Goal: Task Accomplishment & Management: Use online tool/utility

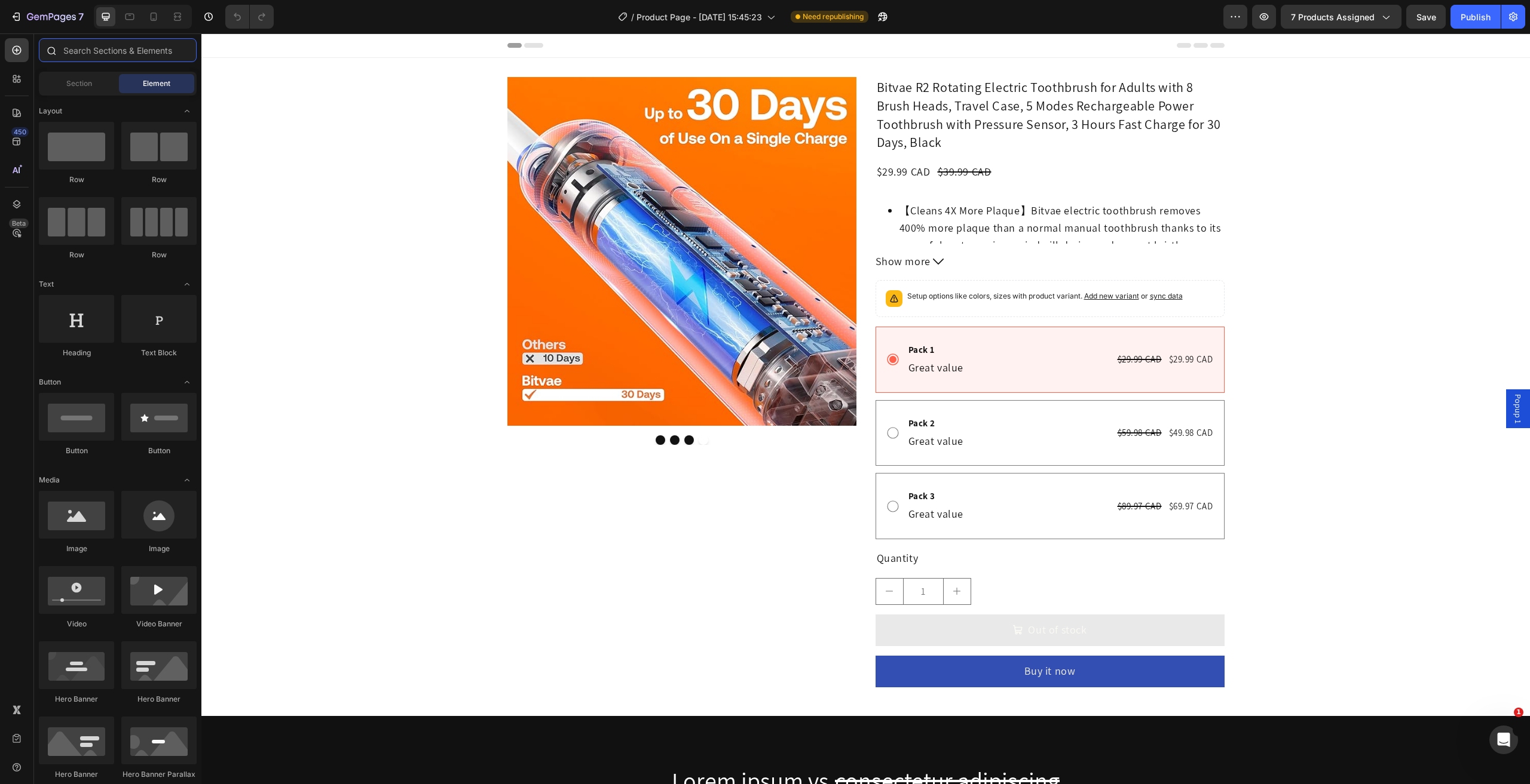
click at [90, 55] on input "text" at bounding box center [117, 50] width 157 height 24
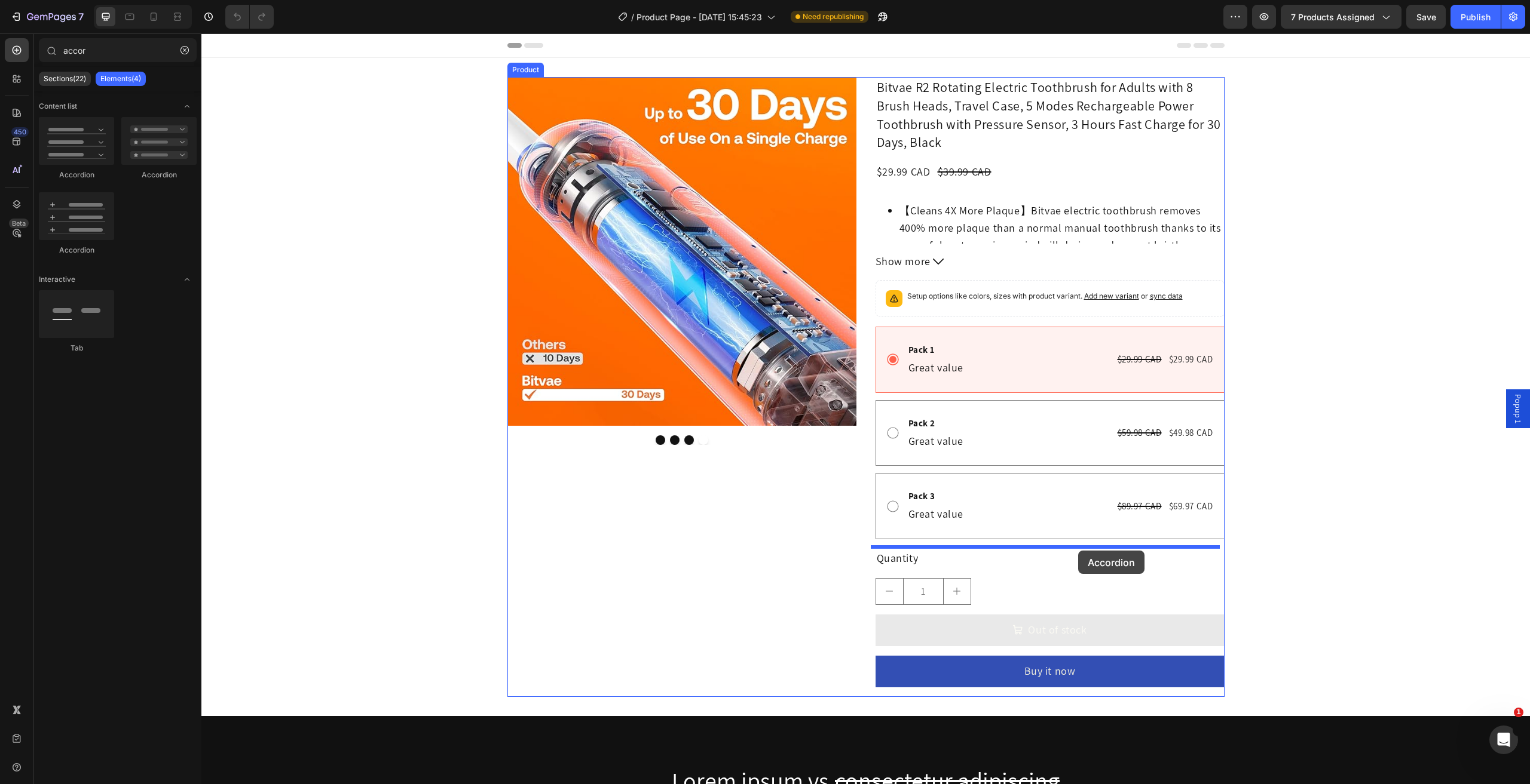
drag, startPoint x: 307, startPoint y: 186, endPoint x: 1078, endPoint y: 551, distance: 853.0
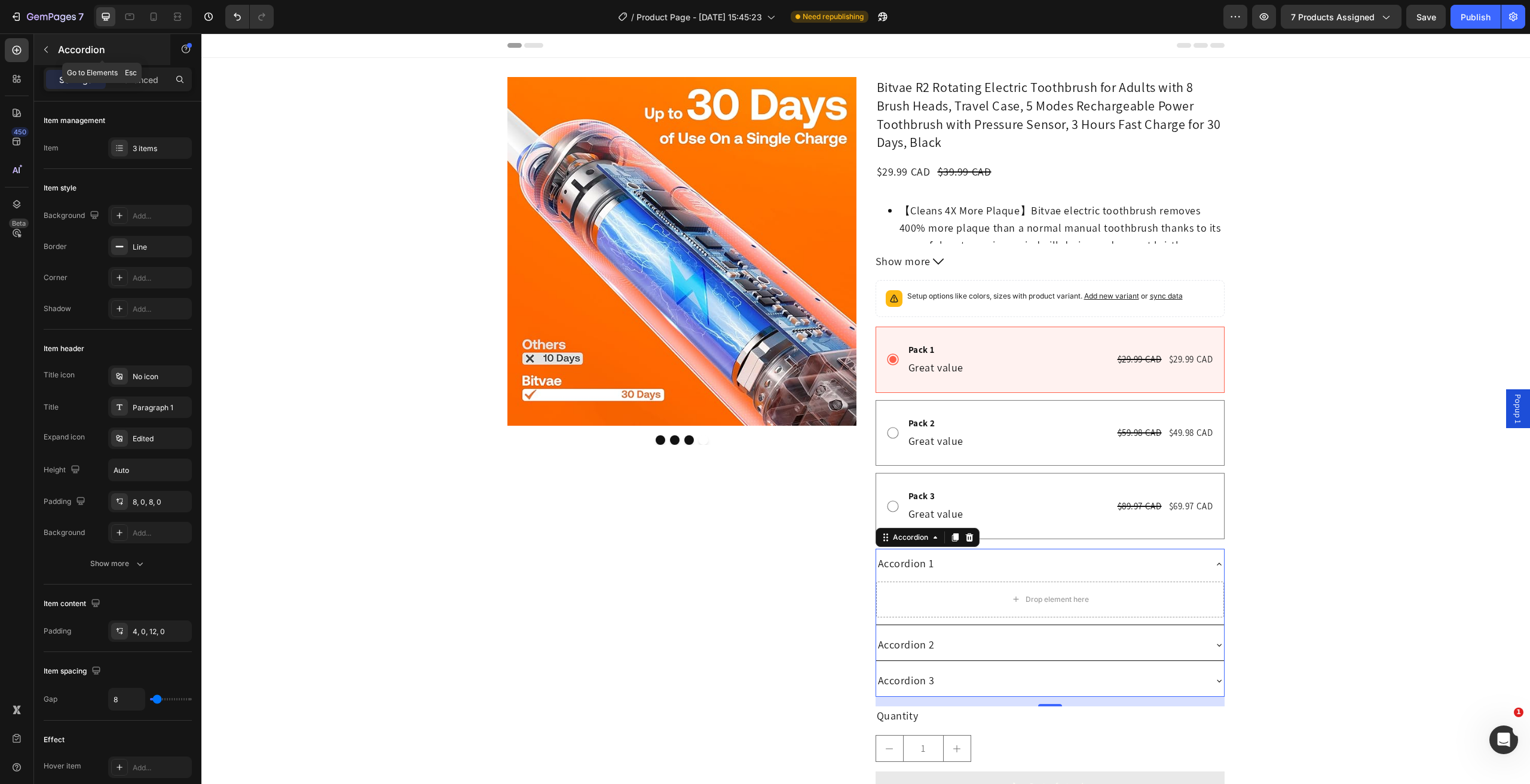
click at [102, 55] on p "Accordion" at bounding box center [109, 50] width 102 height 14
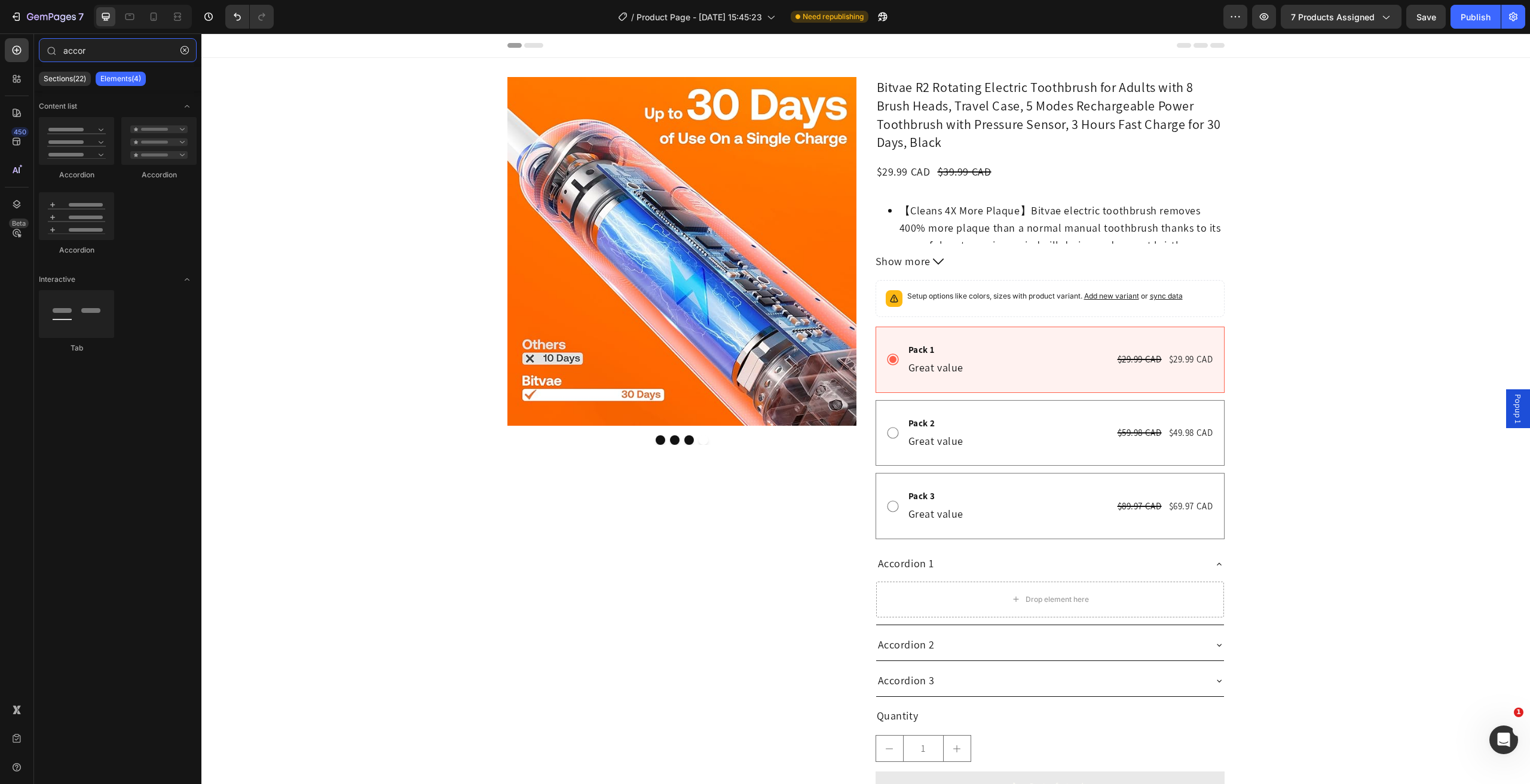
click at [102, 55] on input "accor" at bounding box center [117, 50] width 157 height 24
click at [101, 55] on input "accor" at bounding box center [117, 50] width 157 height 24
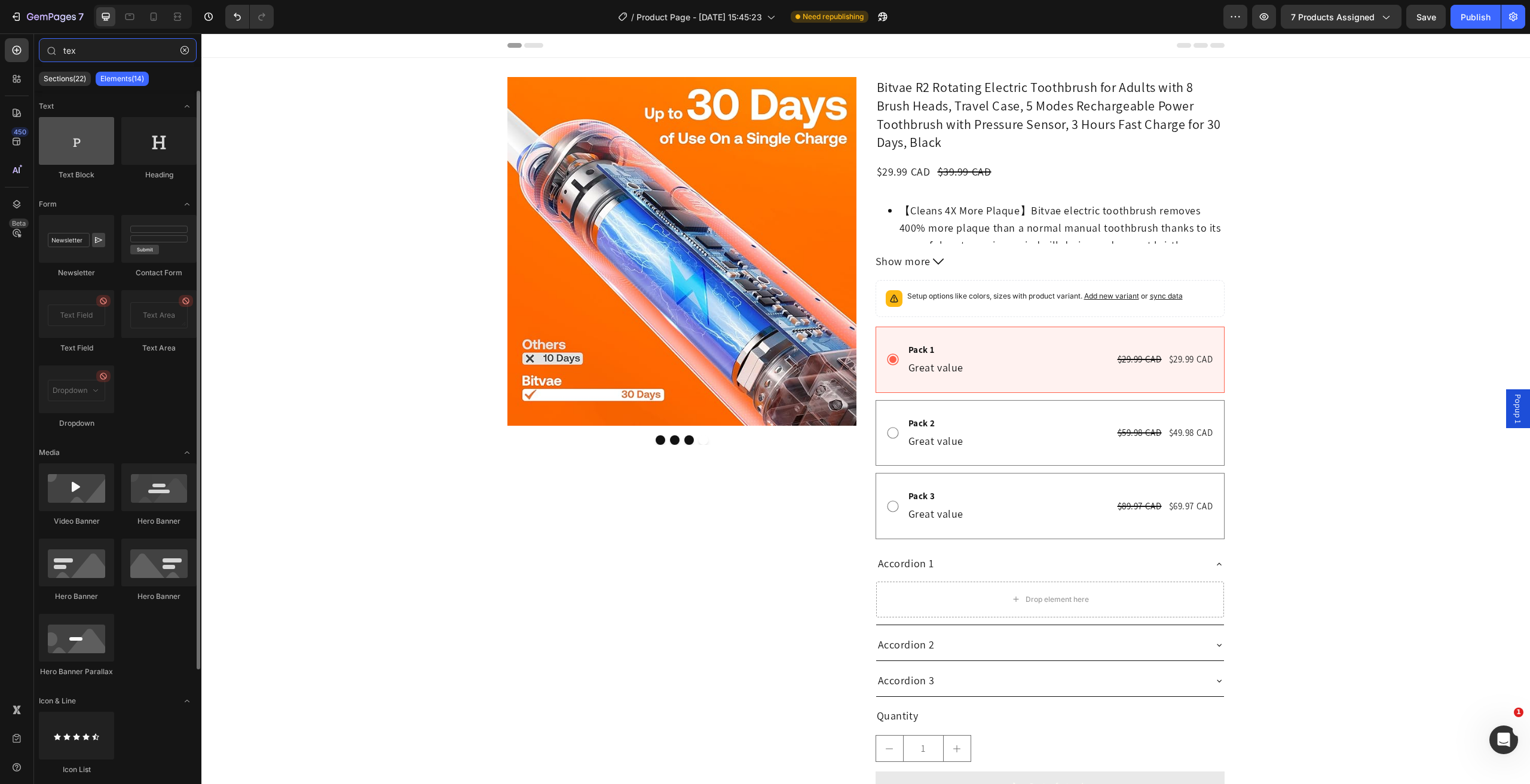
type input "tex"
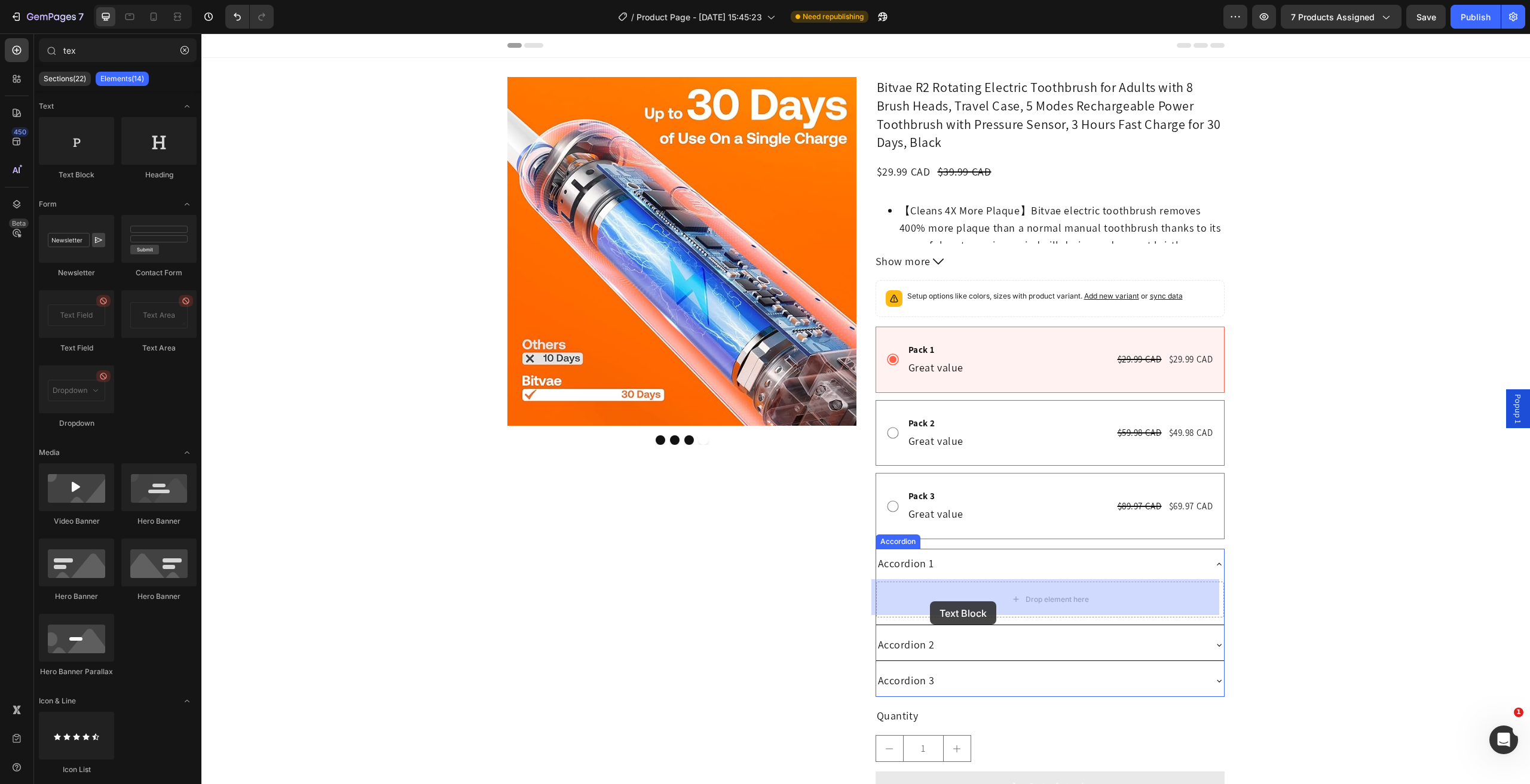
drag, startPoint x: 293, startPoint y: 184, endPoint x: 930, endPoint y: 601, distance: 761.4
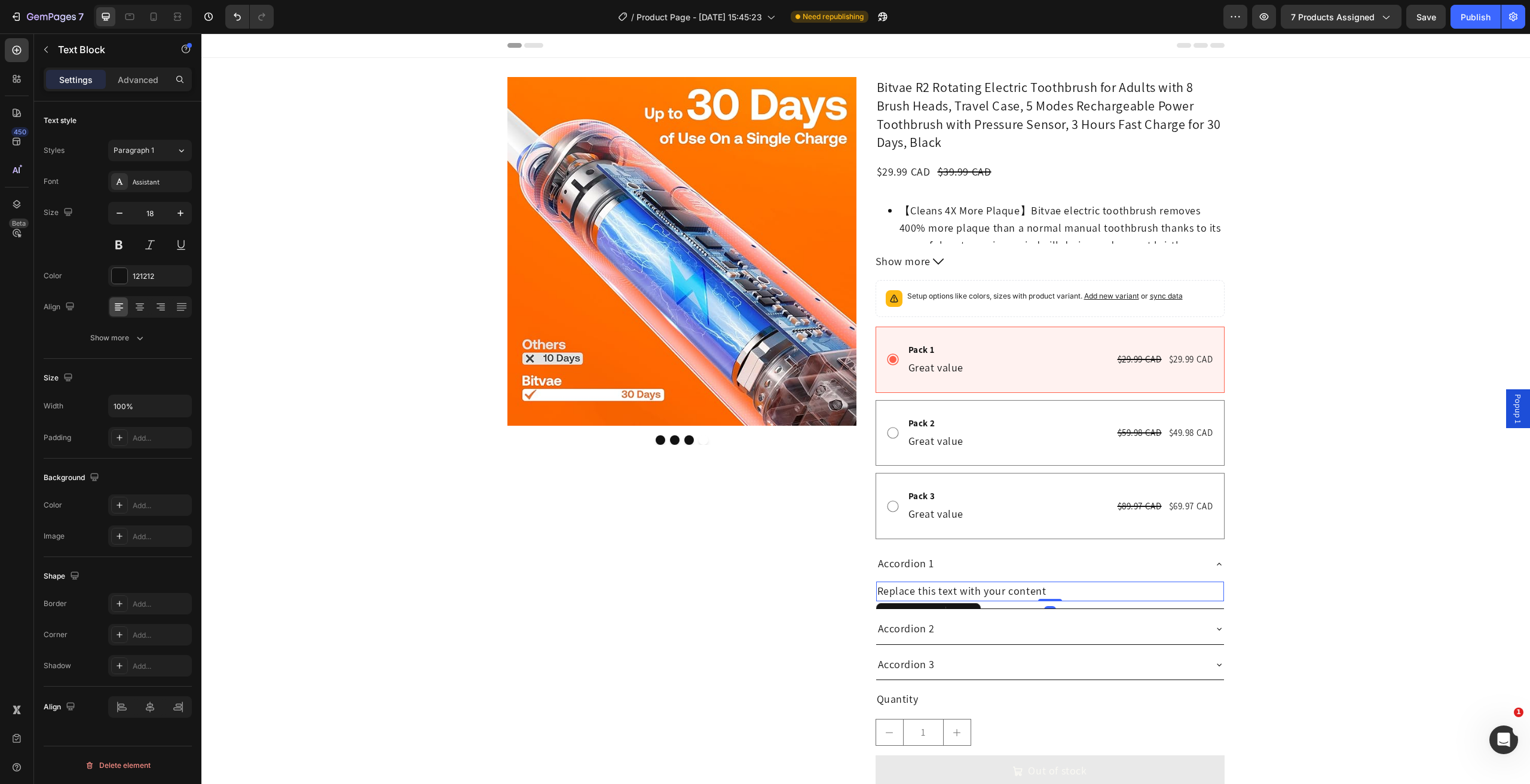
click at [975, 595] on div "Replace this text with your content" at bounding box center [1050, 591] width 348 height 20
click at [975, 595] on p "Replace this text with your content" at bounding box center [1050, 591] width 346 height 17
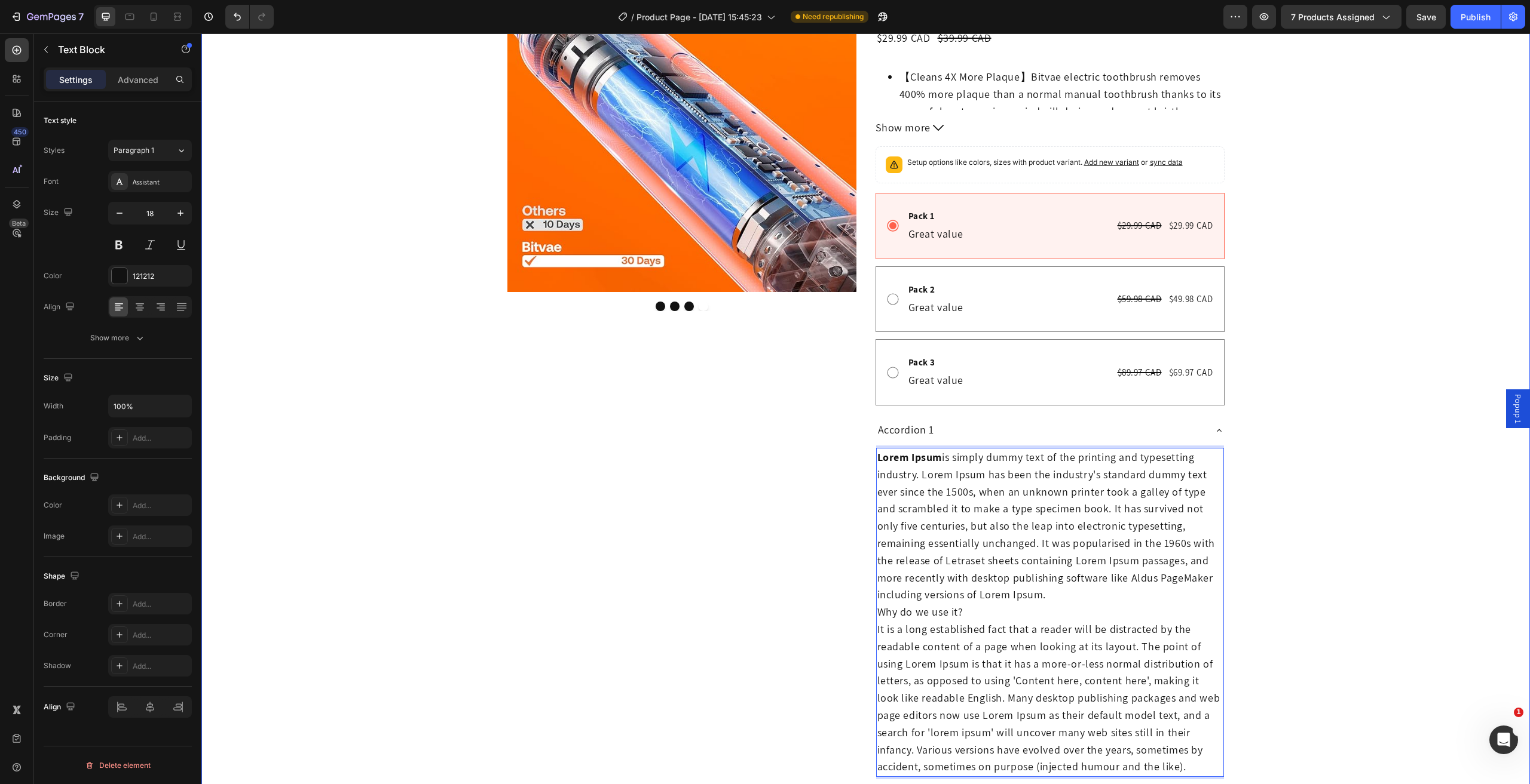
click at [1340, 490] on div "Product Images Bitvae R2 Rotating Electric Toothbrush for Adults with 8 Brush H…" at bounding box center [865, 478] width 1328 height 1070
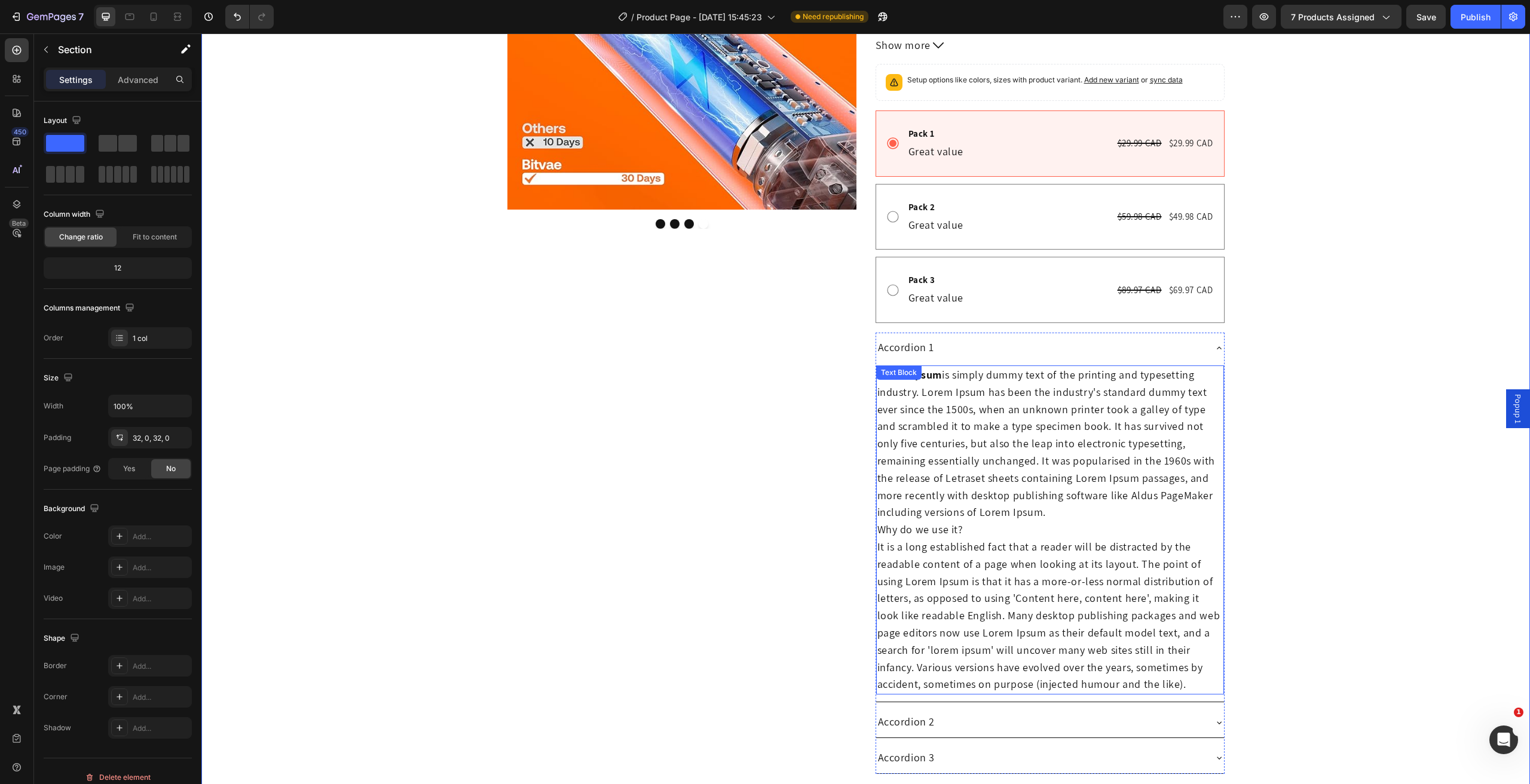
scroll to position [373, 0]
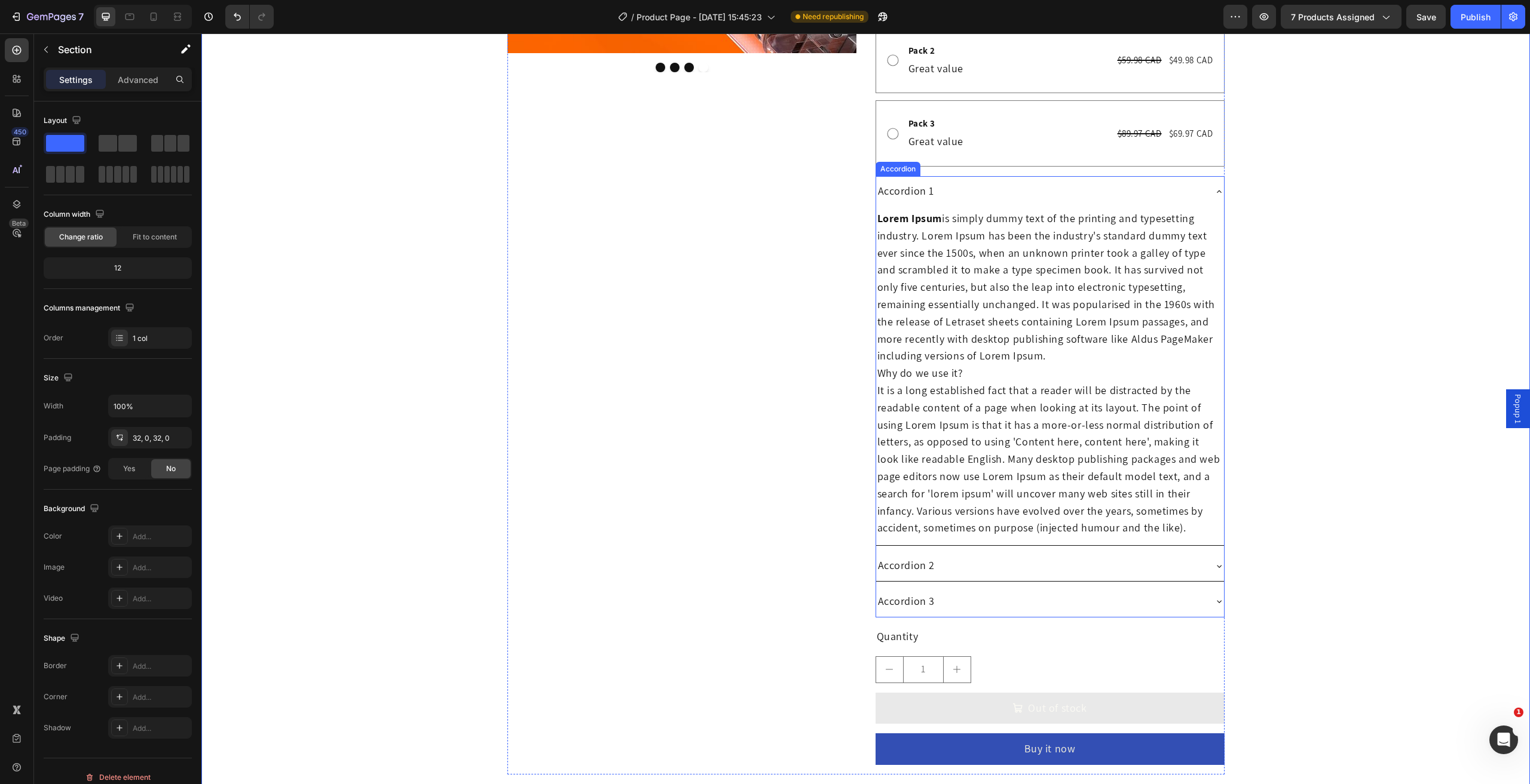
click at [1164, 182] on div "Accordion 1" at bounding box center [1040, 191] width 329 height 21
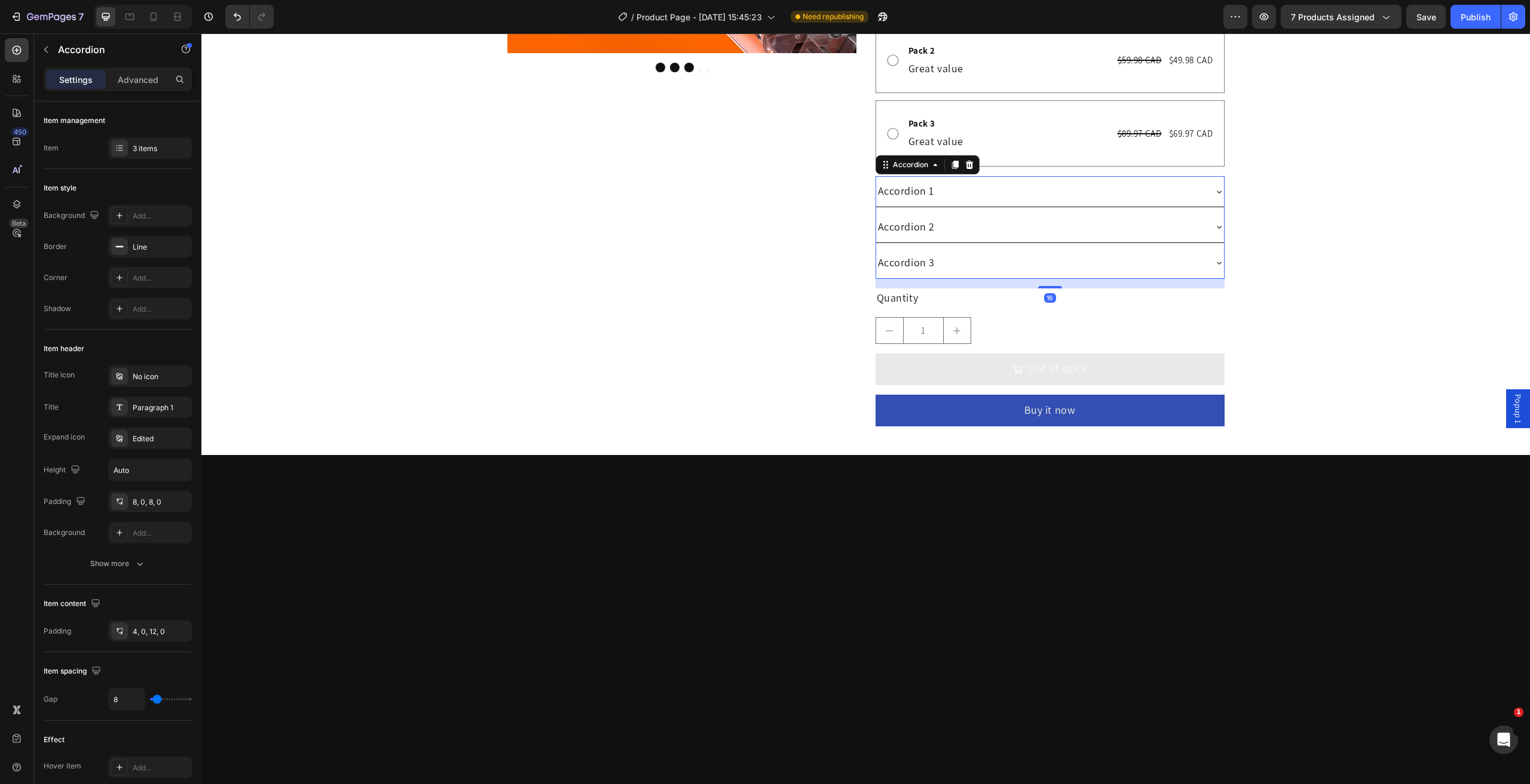
click at [1166, 184] on div "Accordion 1" at bounding box center [1040, 191] width 329 height 21
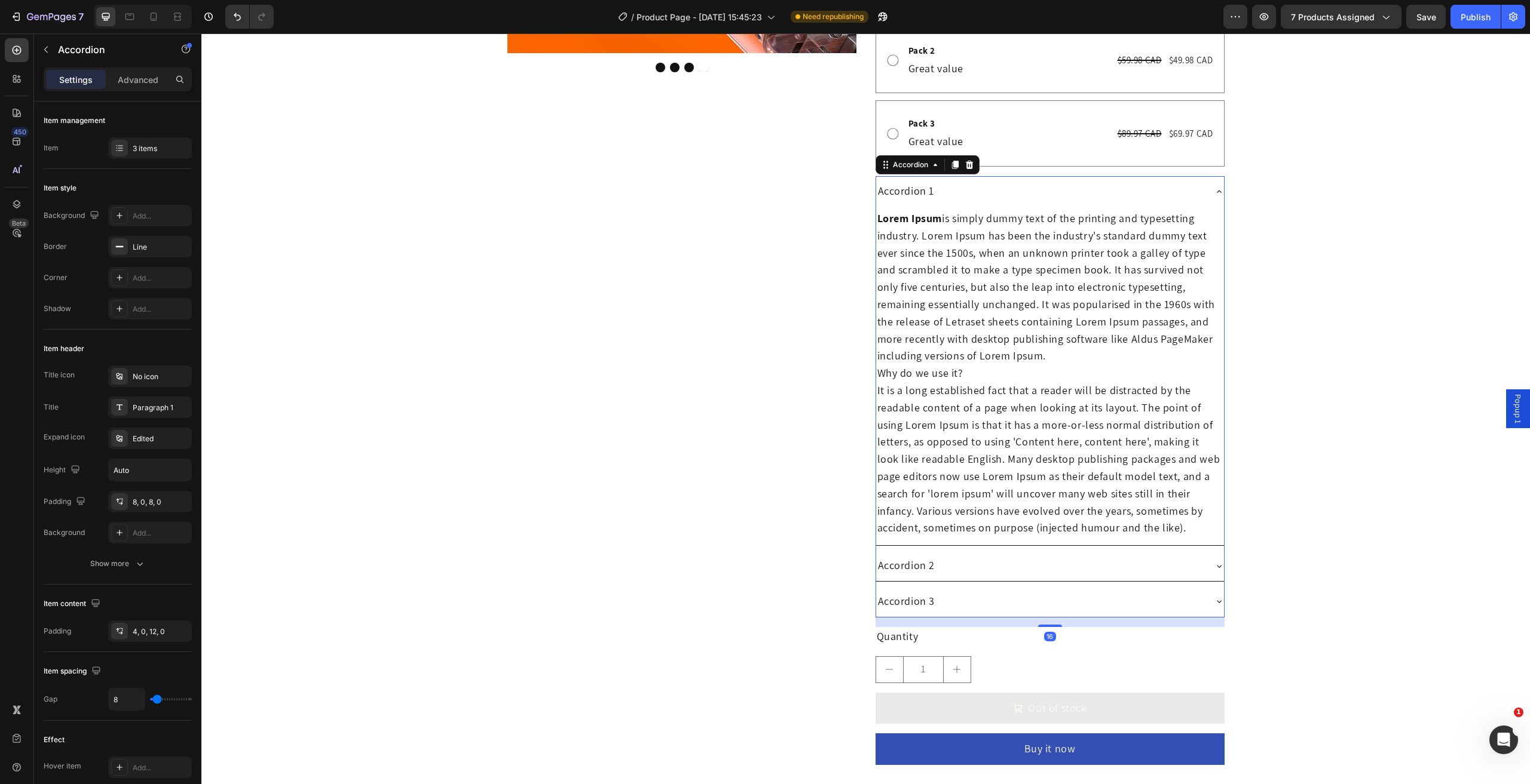
click at [999, 569] on div "Accordion 2" at bounding box center [1040, 566] width 329 height 21
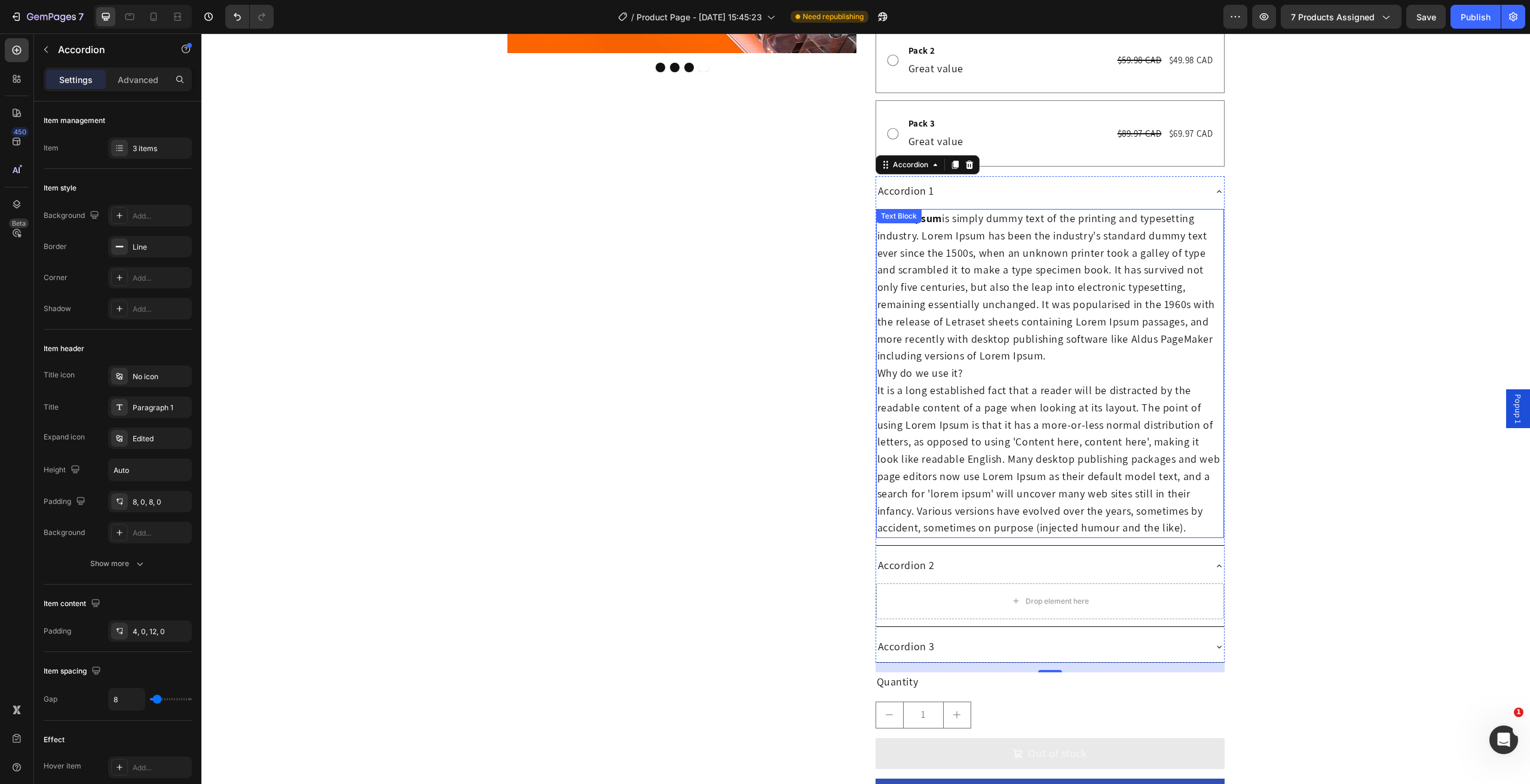
click at [1129, 515] on p "It is a long established fact that a reader will be distracted by the readable …" at bounding box center [1050, 460] width 346 height 154
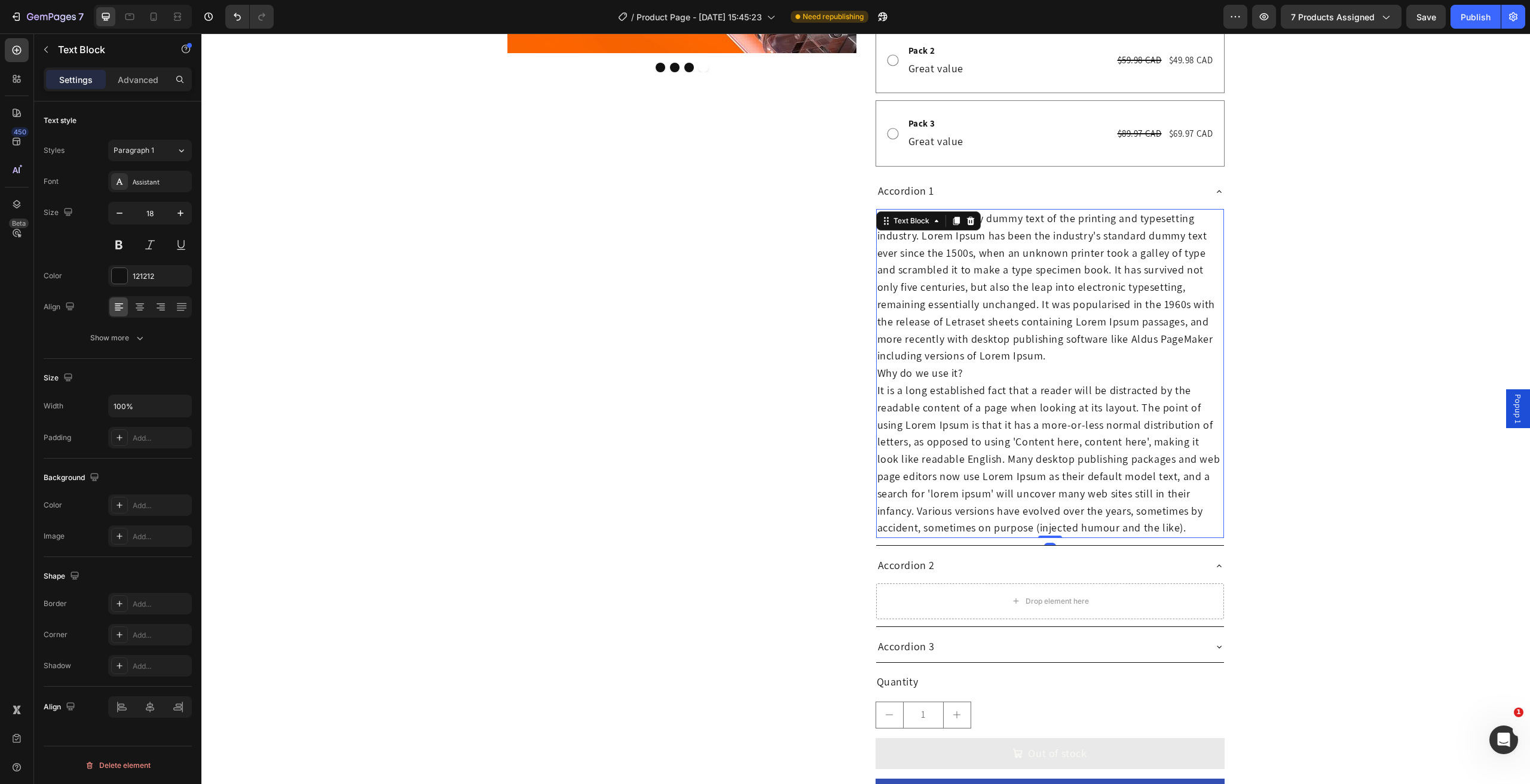
click at [953, 217] on icon at bounding box center [956, 221] width 7 height 8
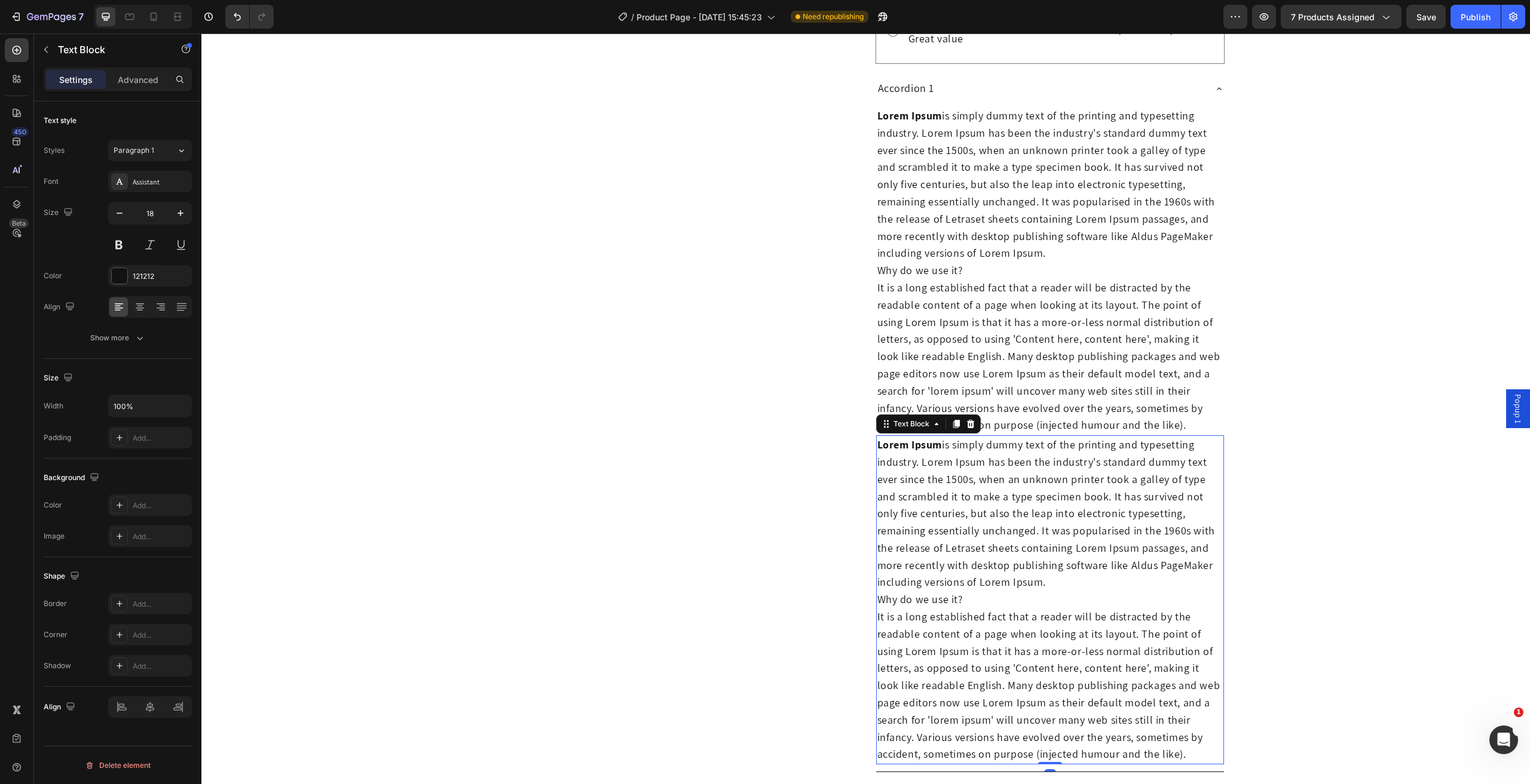
scroll to position [612, 0]
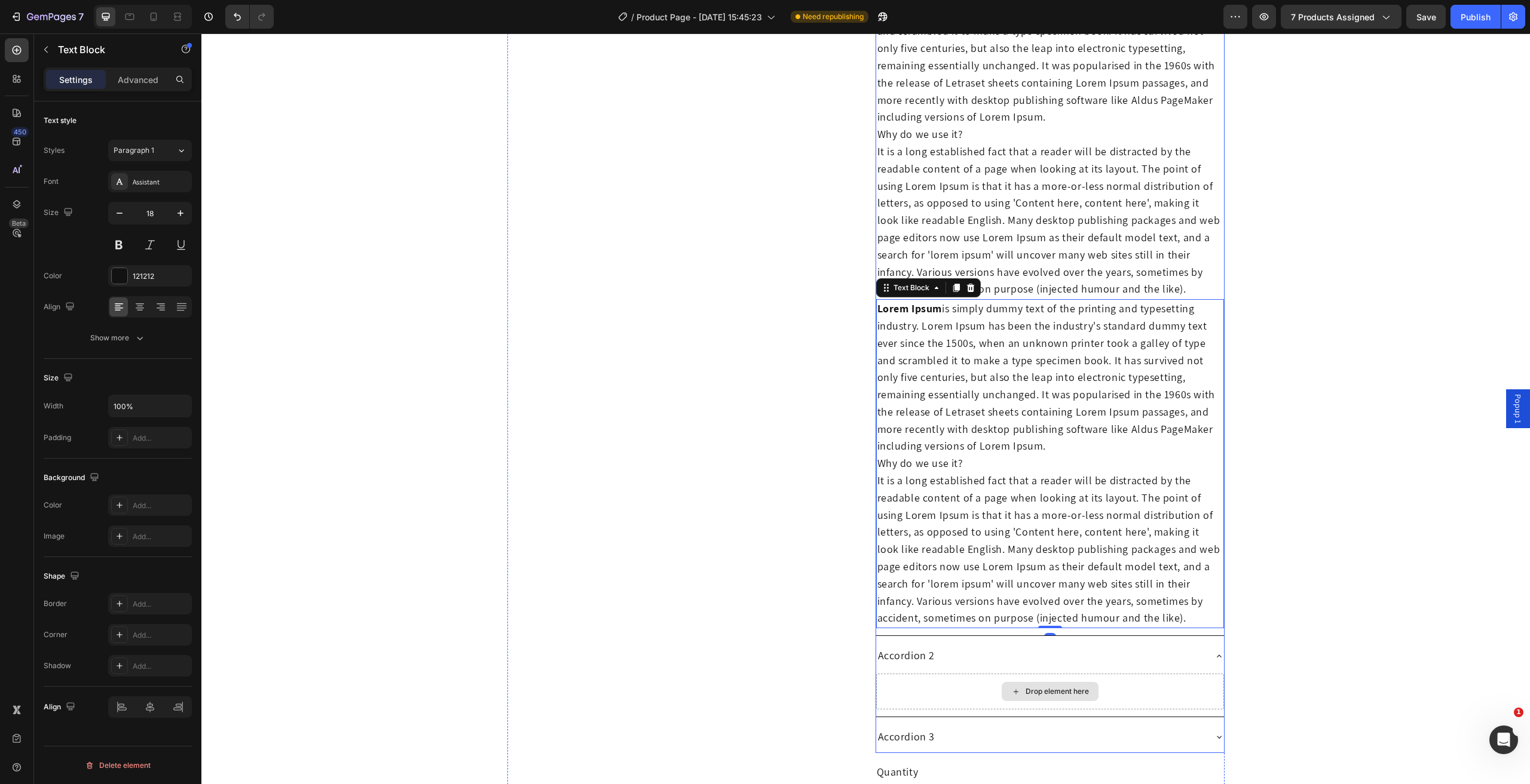
click at [1113, 682] on div "Drop element here" at bounding box center [1050, 692] width 348 height 36
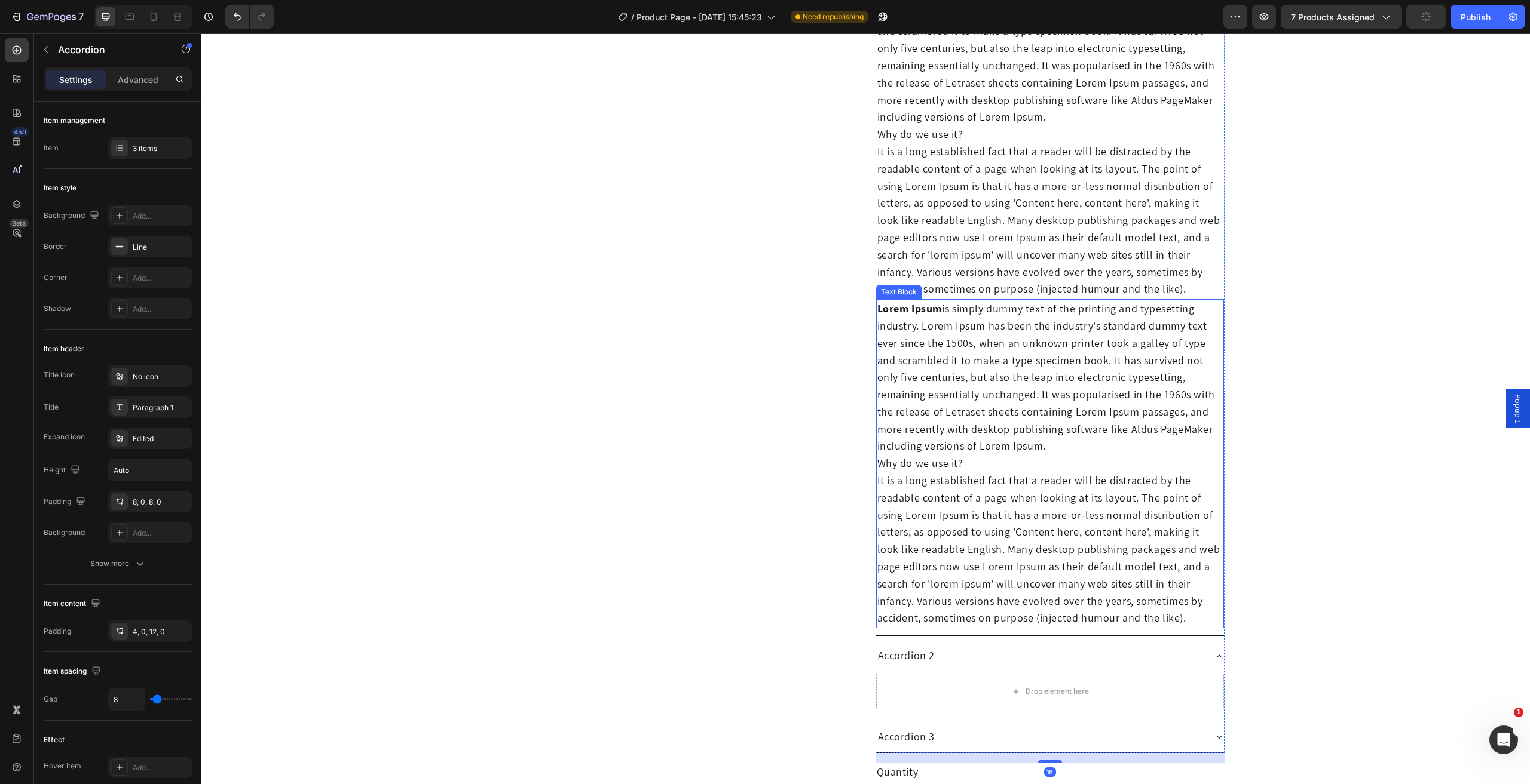
click at [1008, 391] on p "Lorem Ipsum is simply dummy text of the printing and typesetting industry. Lore…" at bounding box center [1050, 378] width 346 height 154
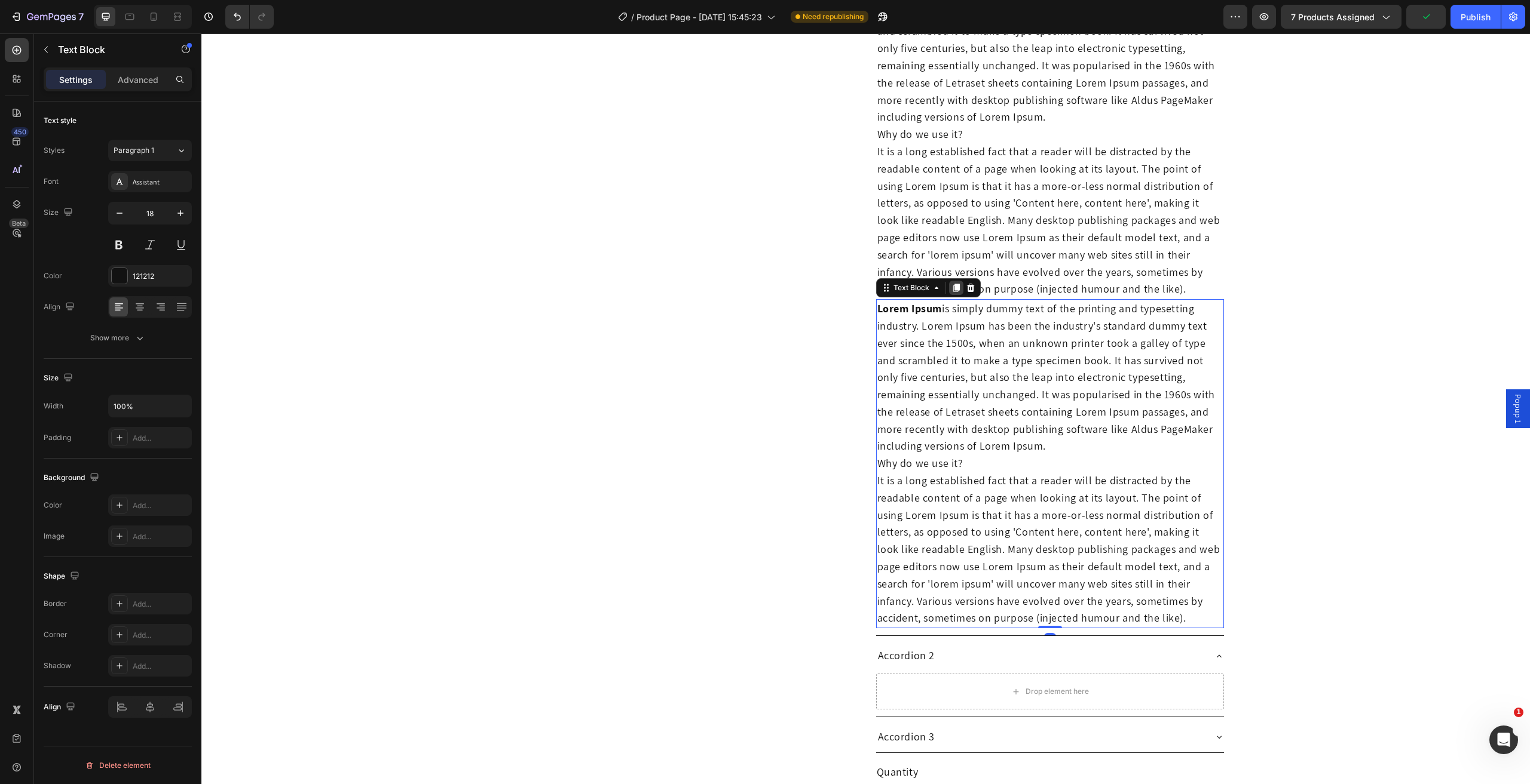
click at [953, 287] on icon at bounding box center [956, 288] width 7 height 8
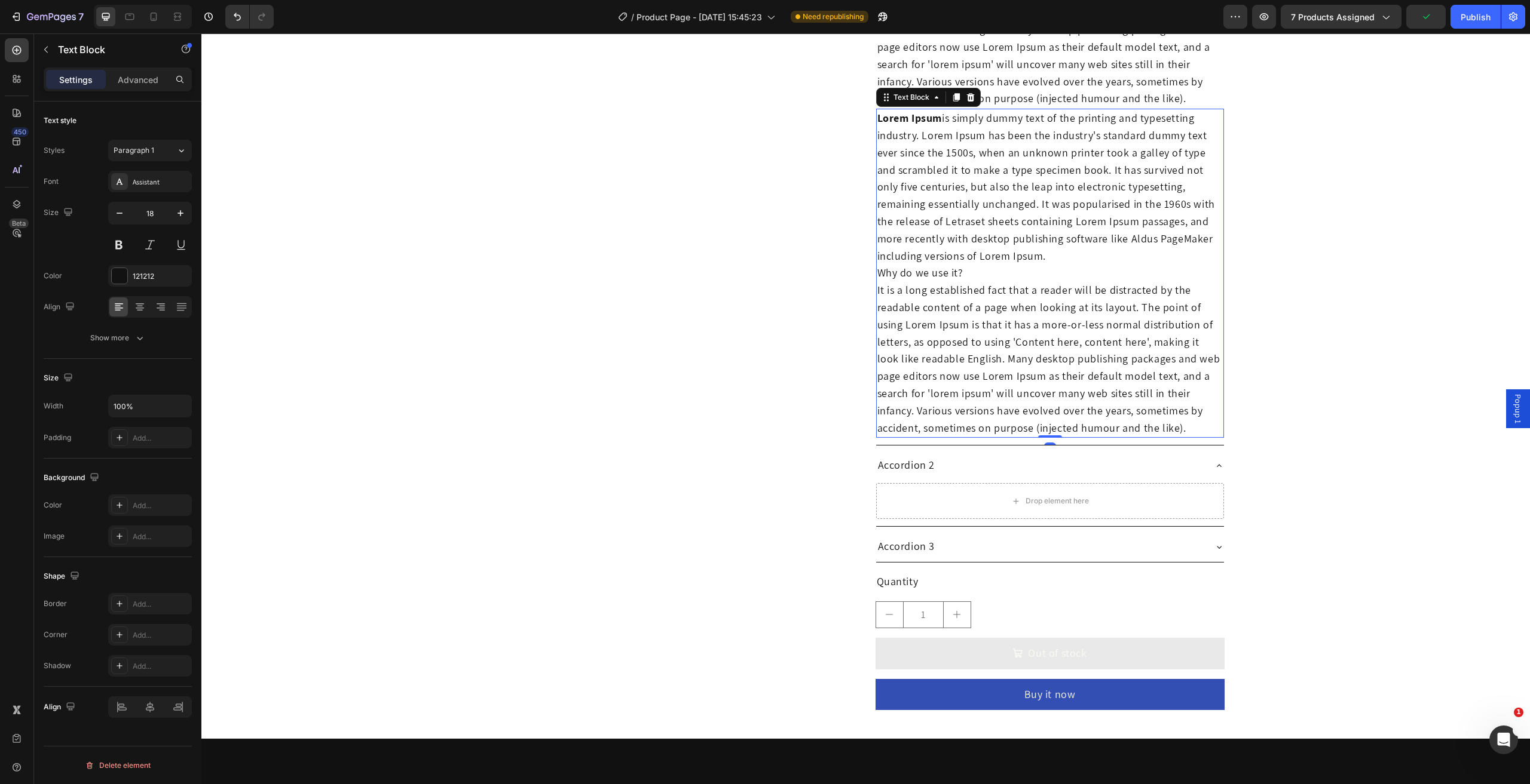
scroll to position [1162, 0]
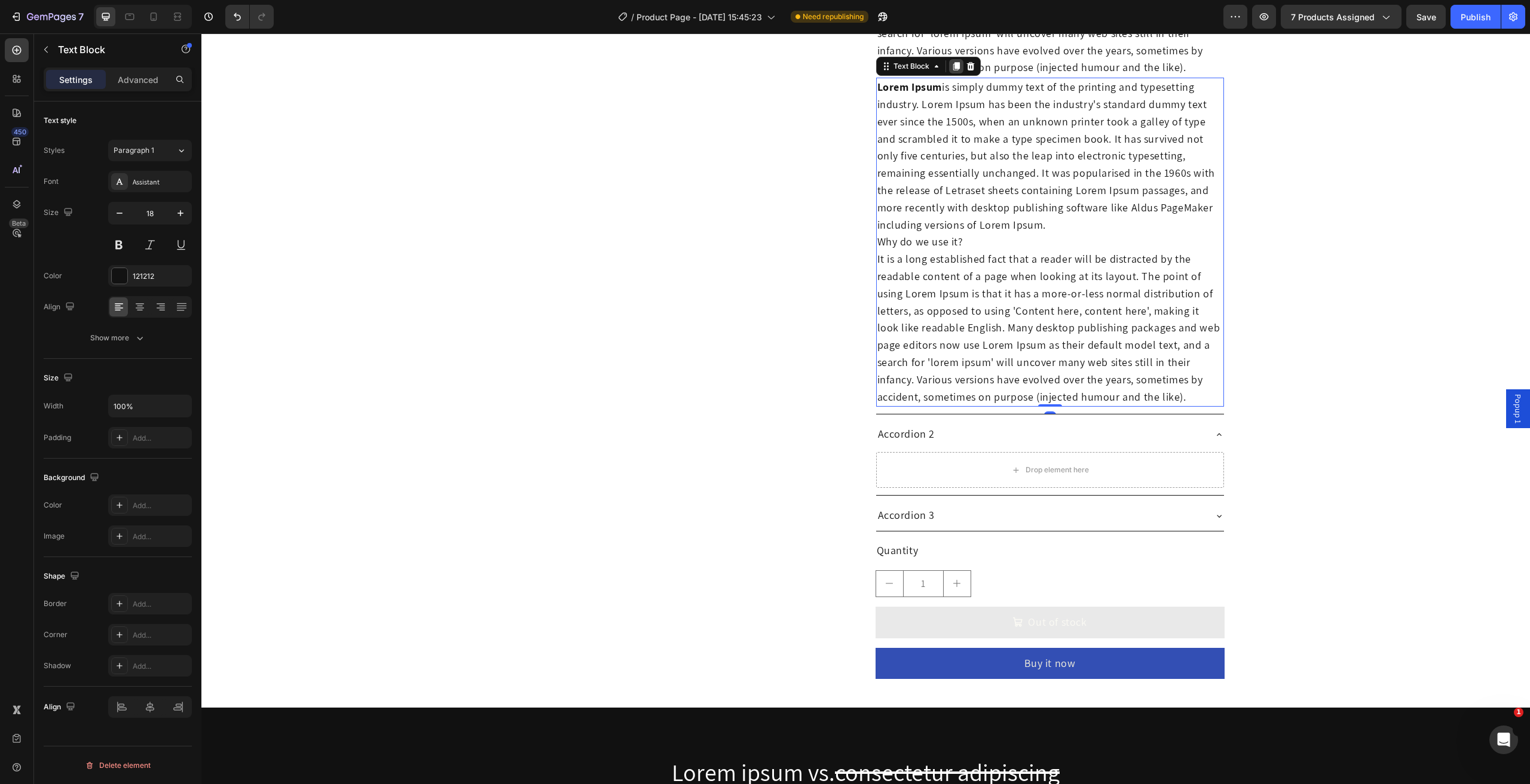
click at [953, 66] on icon at bounding box center [956, 66] width 10 height 10
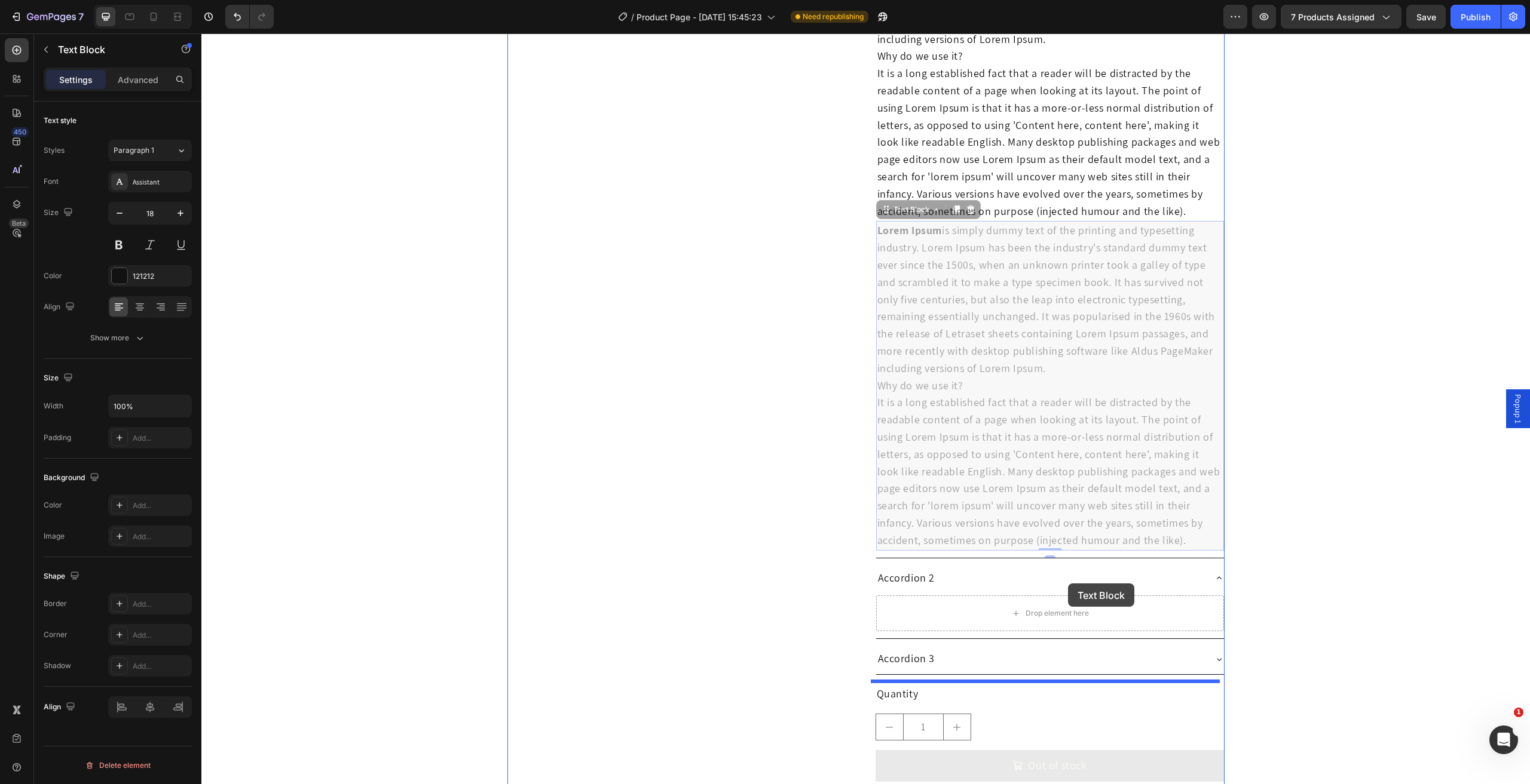
scroll to position [1461, 0]
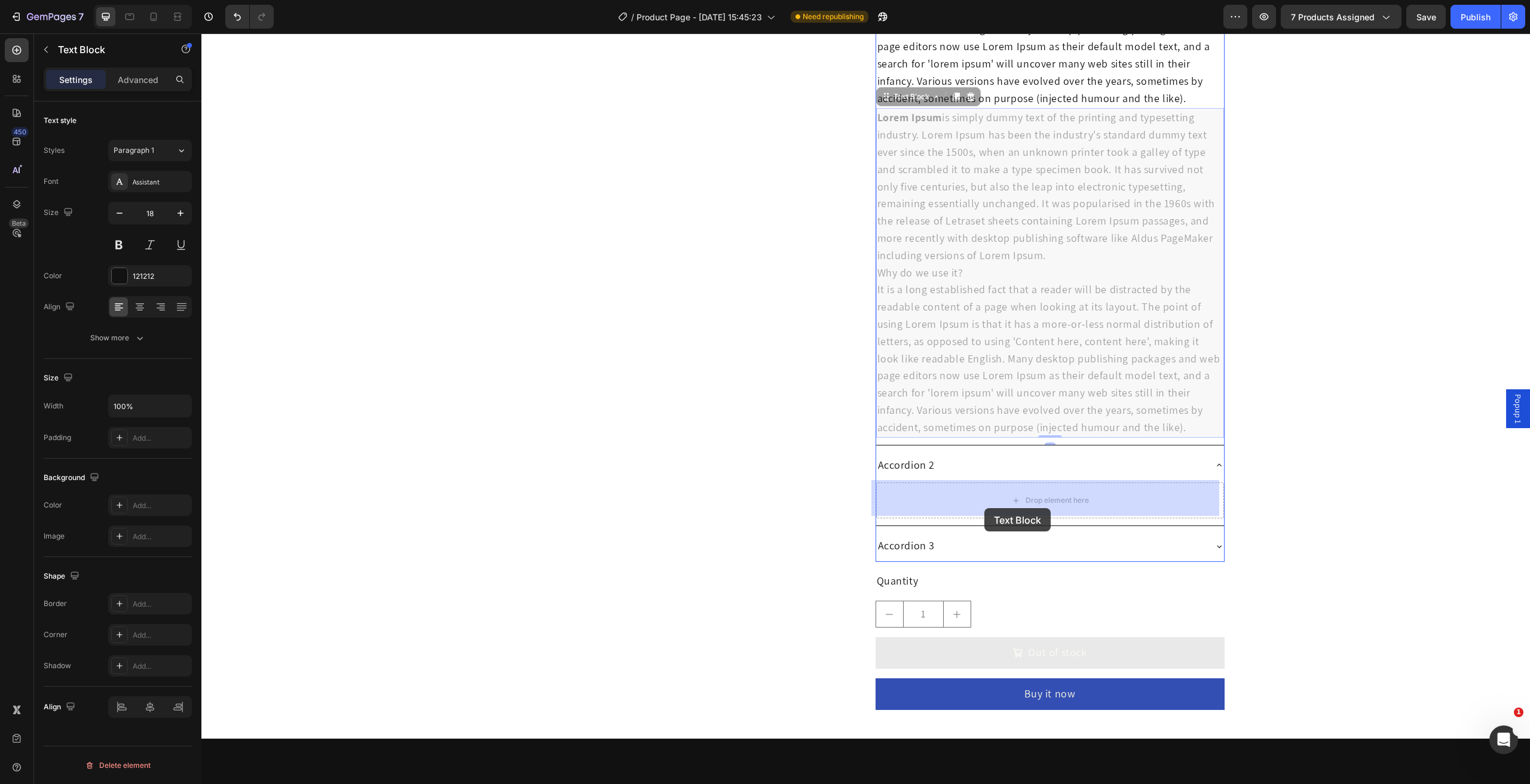
drag, startPoint x: 910, startPoint y: 390, endPoint x: 984, endPoint y: 506, distance: 137.6
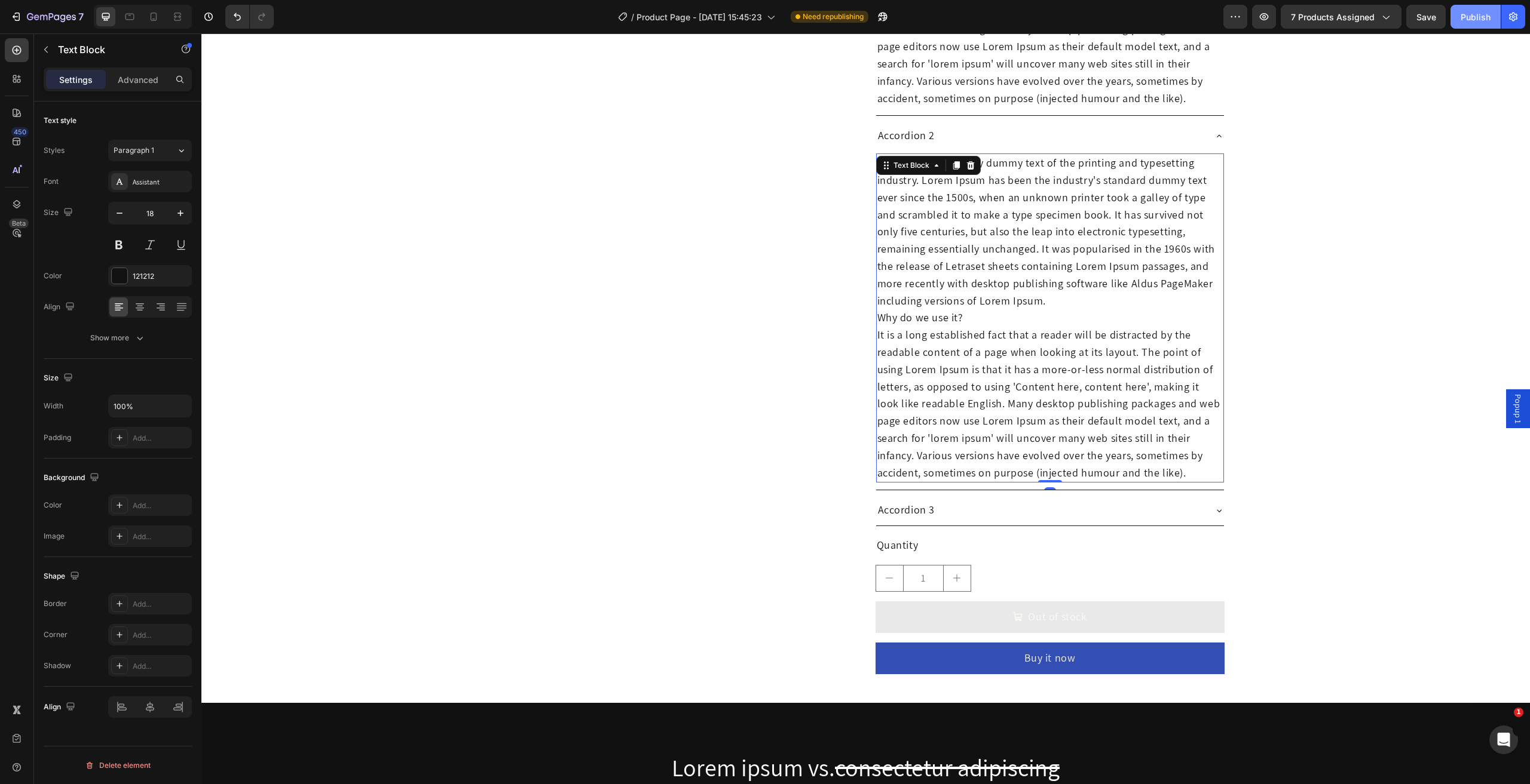
drag, startPoint x: 1476, startPoint y: 21, endPoint x: 1468, endPoint y: 32, distance: 13.6
click at [1475, 21] on div "Publish" at bounding box center [1476, 17] width 30 height 13
click at [873, 11] on icon "button" at bounding box center [869, 17] width 12 height 12
click at [898, 164] on div "Text Block" at bounding box center [911, 165] width 41 height 11
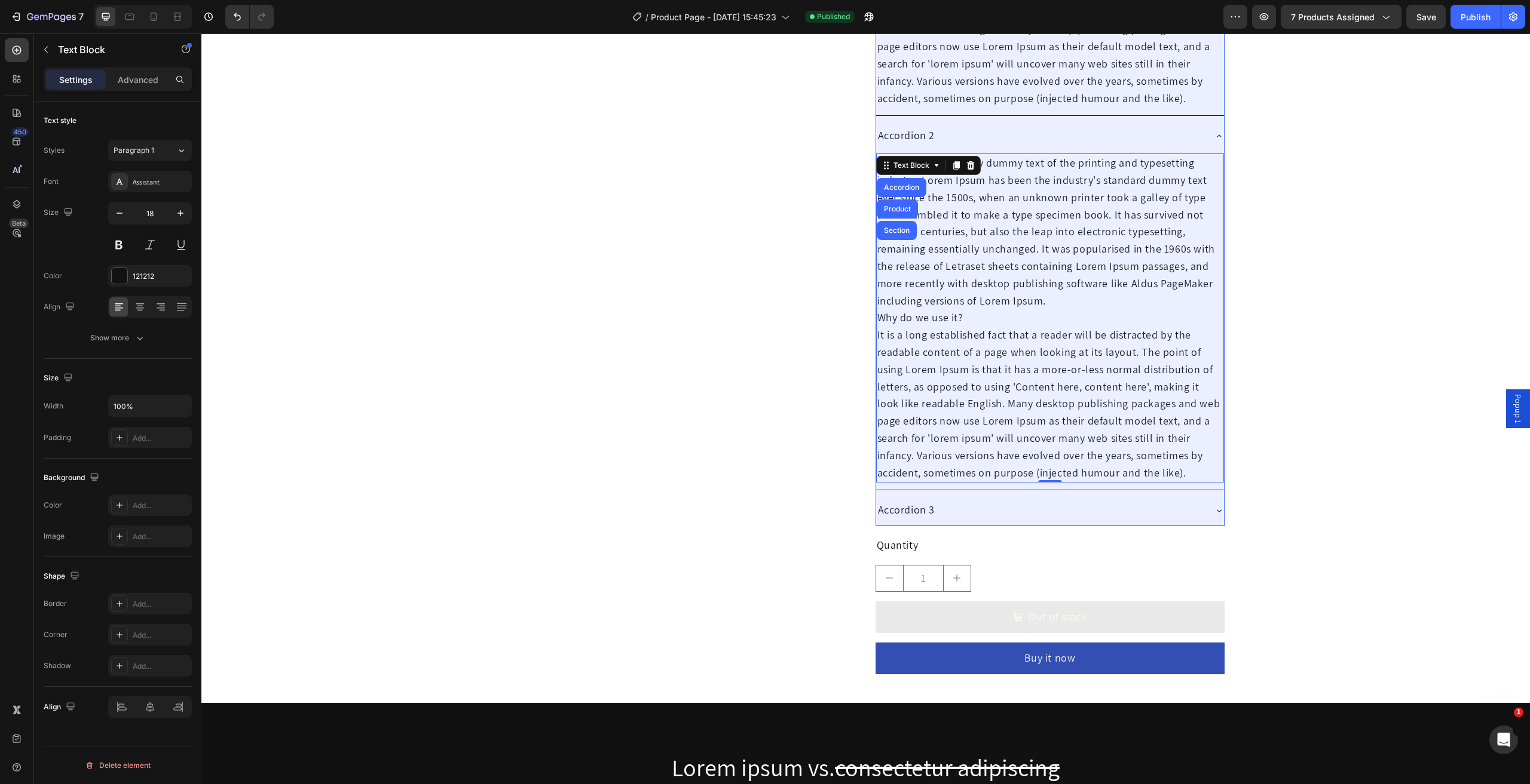
drag, startPoint x: 887, startPoint y: 183, endPoint x: 612, endPoint y: 327, distance: 310.4
click at [888, 184] on div "Accordion" at bounding box center [901, 187] width 40 height 7
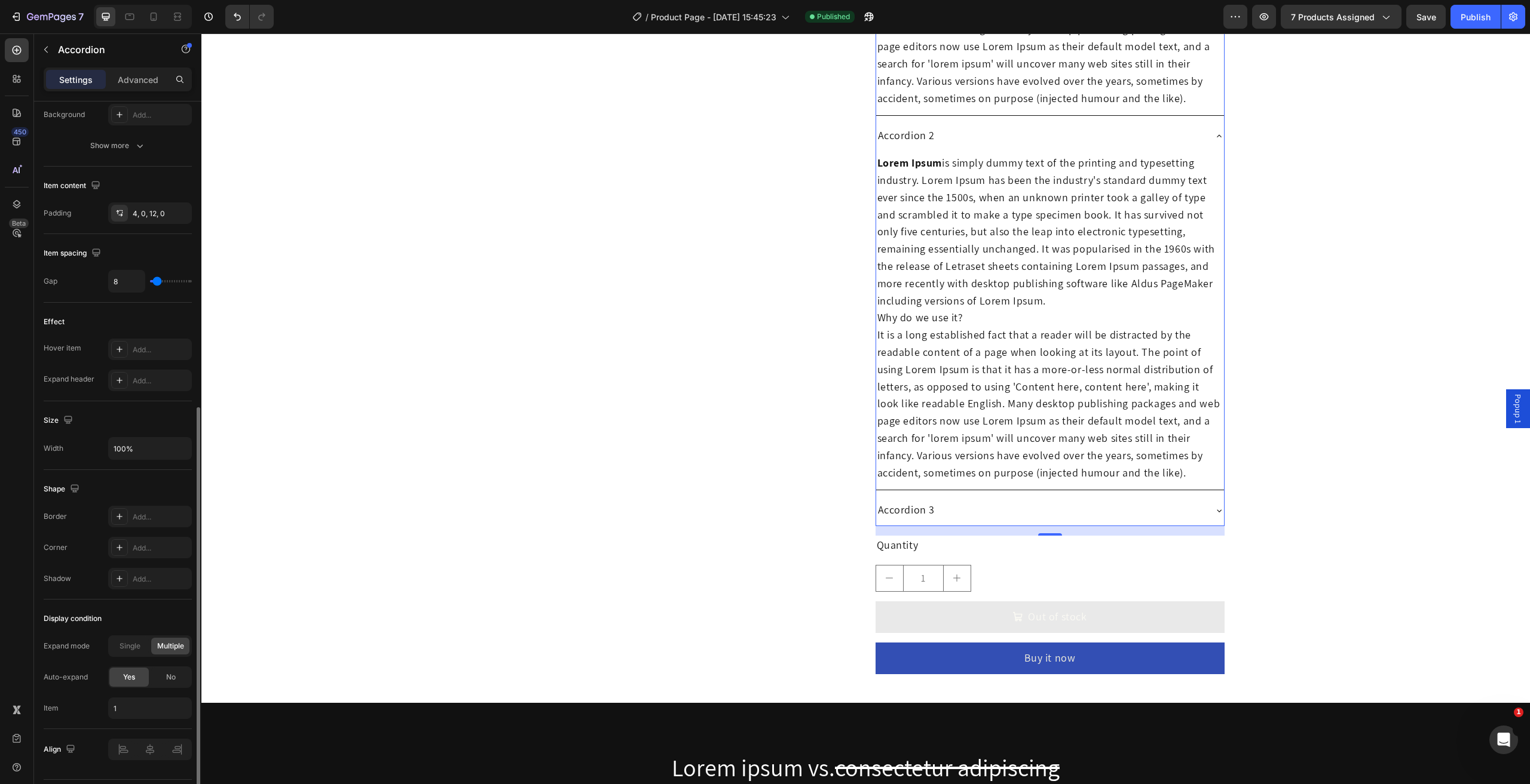
scroll to position [448, 0]
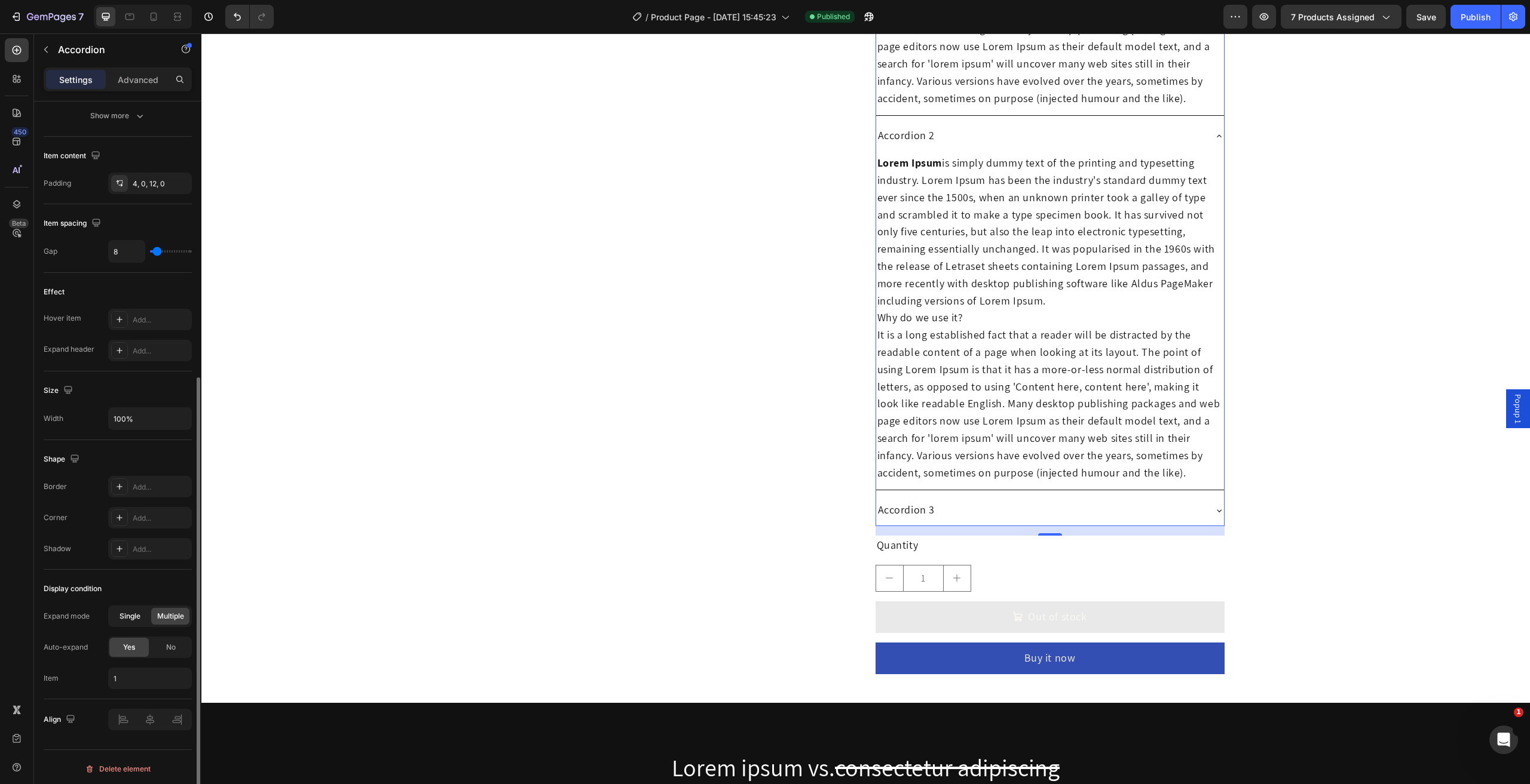
click at [135, 612] on span "Single" at bounding box center [130, 616] width 21 height 11
click at [165, 646] on div "No" at bounding box center [171, 648] width 40 height 19
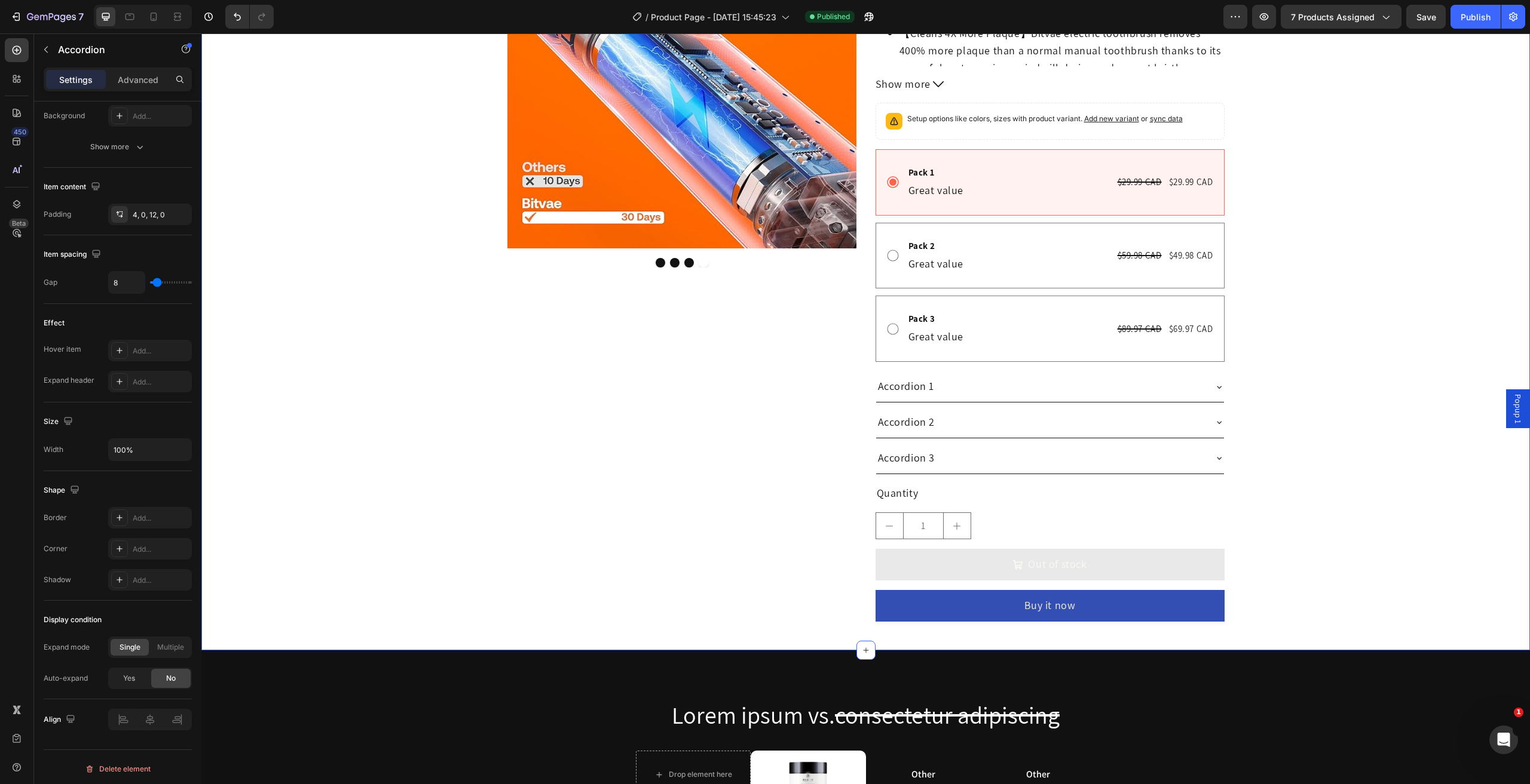
scroll to position [179, 0]
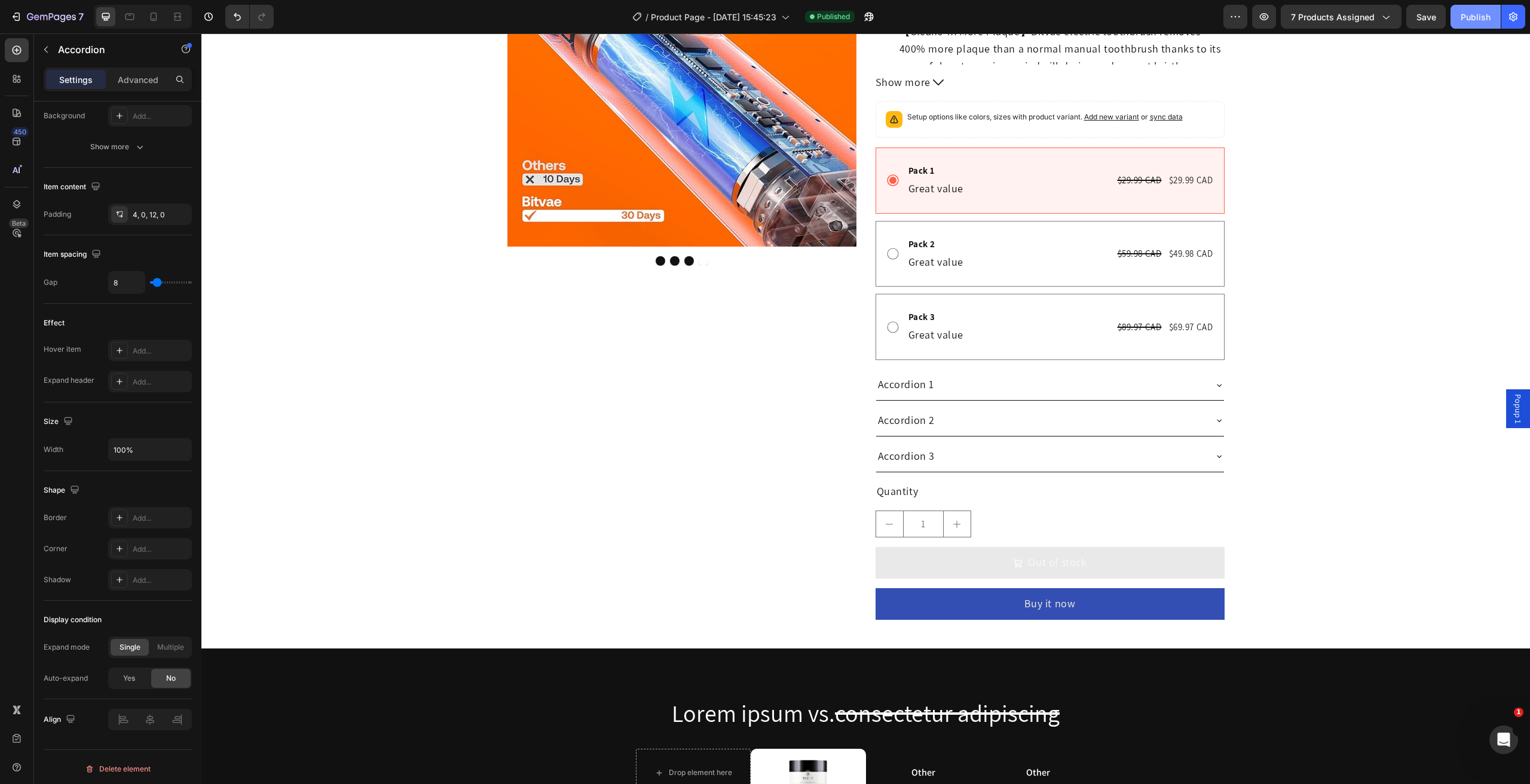
click at [1473, 20] on div "Publish" at bounding box center [1476, 17] width 30 height 13
